Goal: Task Accomplishment & Management: Manage account settings

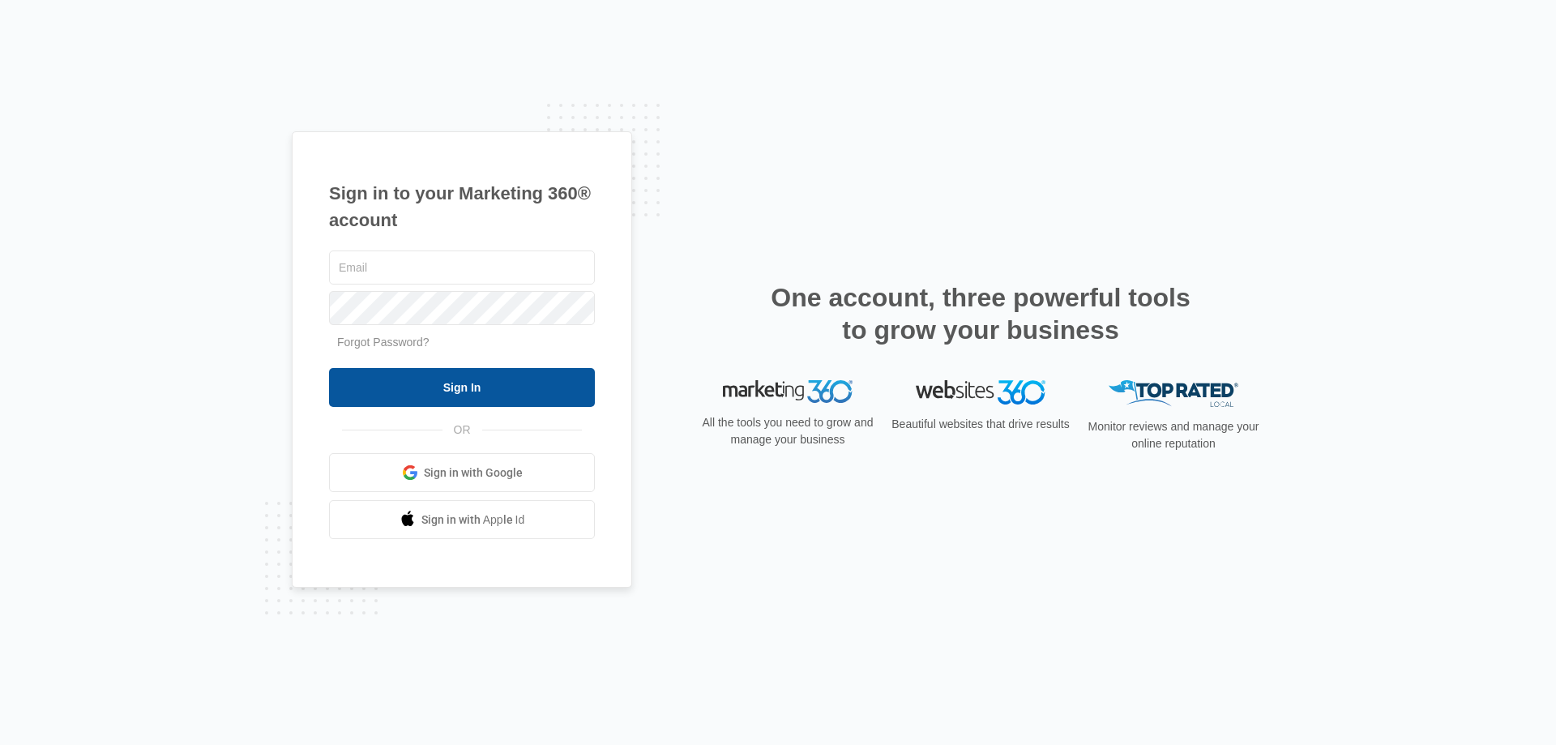
type input "[EMAIL_ADDRESS][DOMAIN_NAME]"
click at [455, 387] on input "Sign In" at bounding box center [462, 387] width 266 height 39
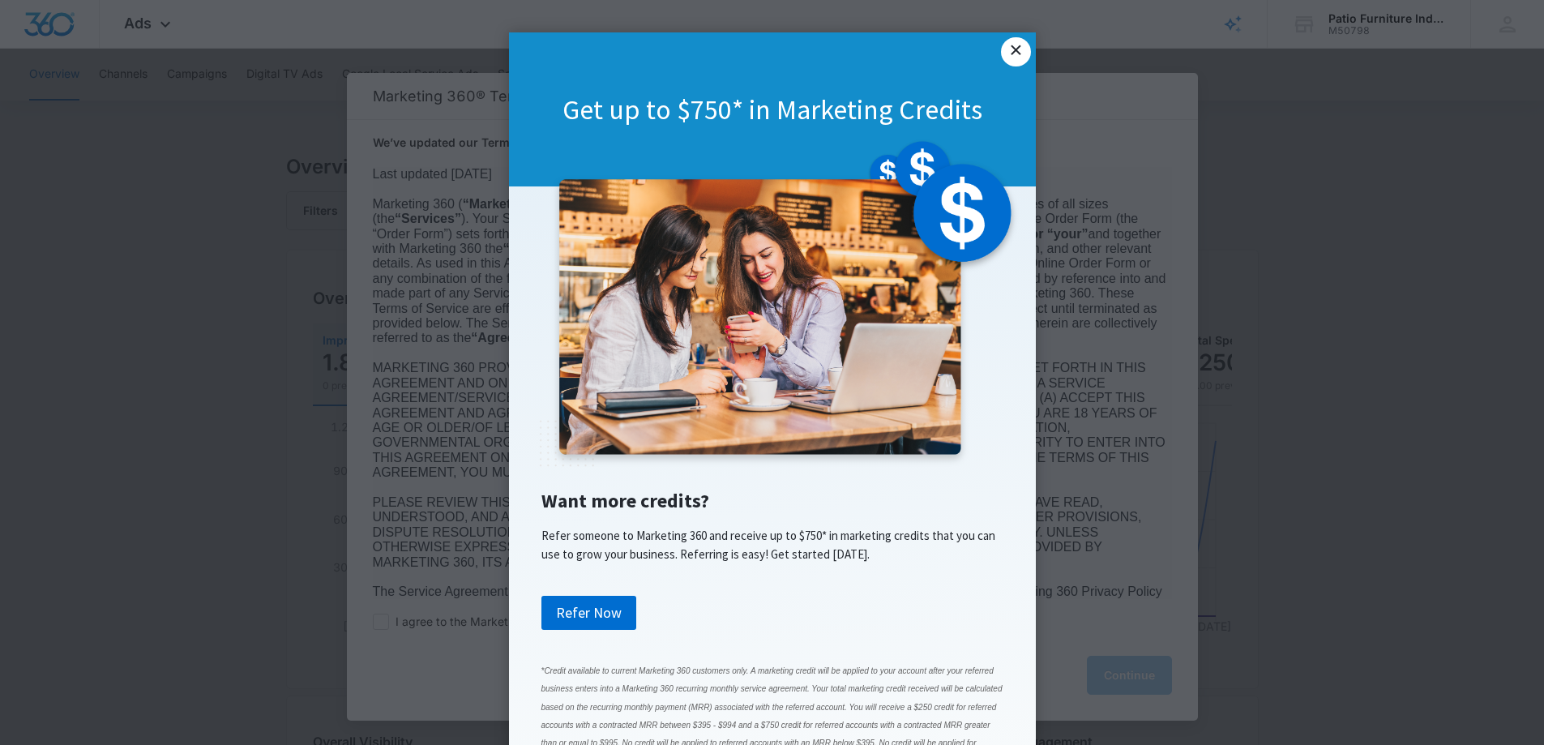
click at [1012, 50] on link "×" at bounding box center [1015, 51] width 29 height 29
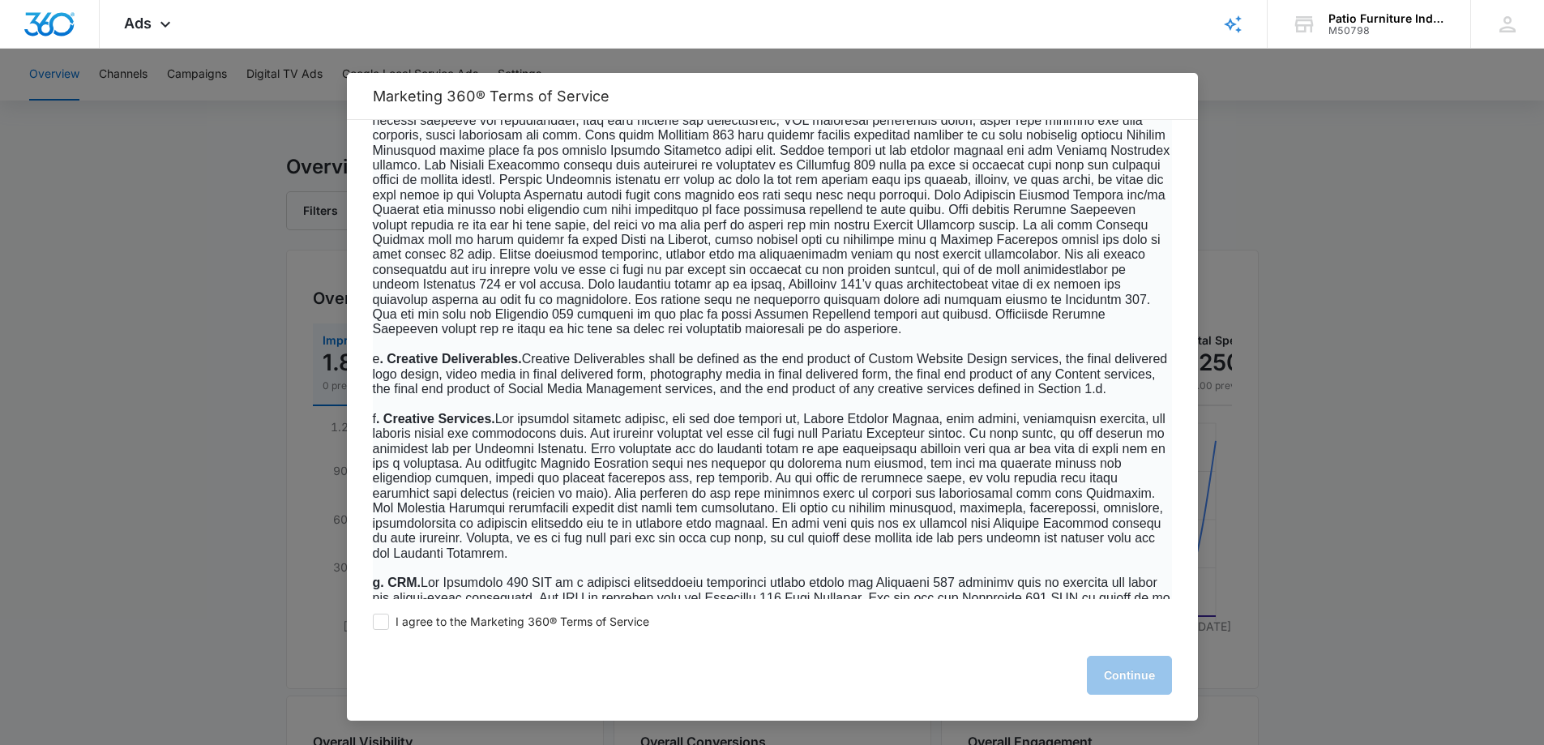
scroll to position [1621, 0]
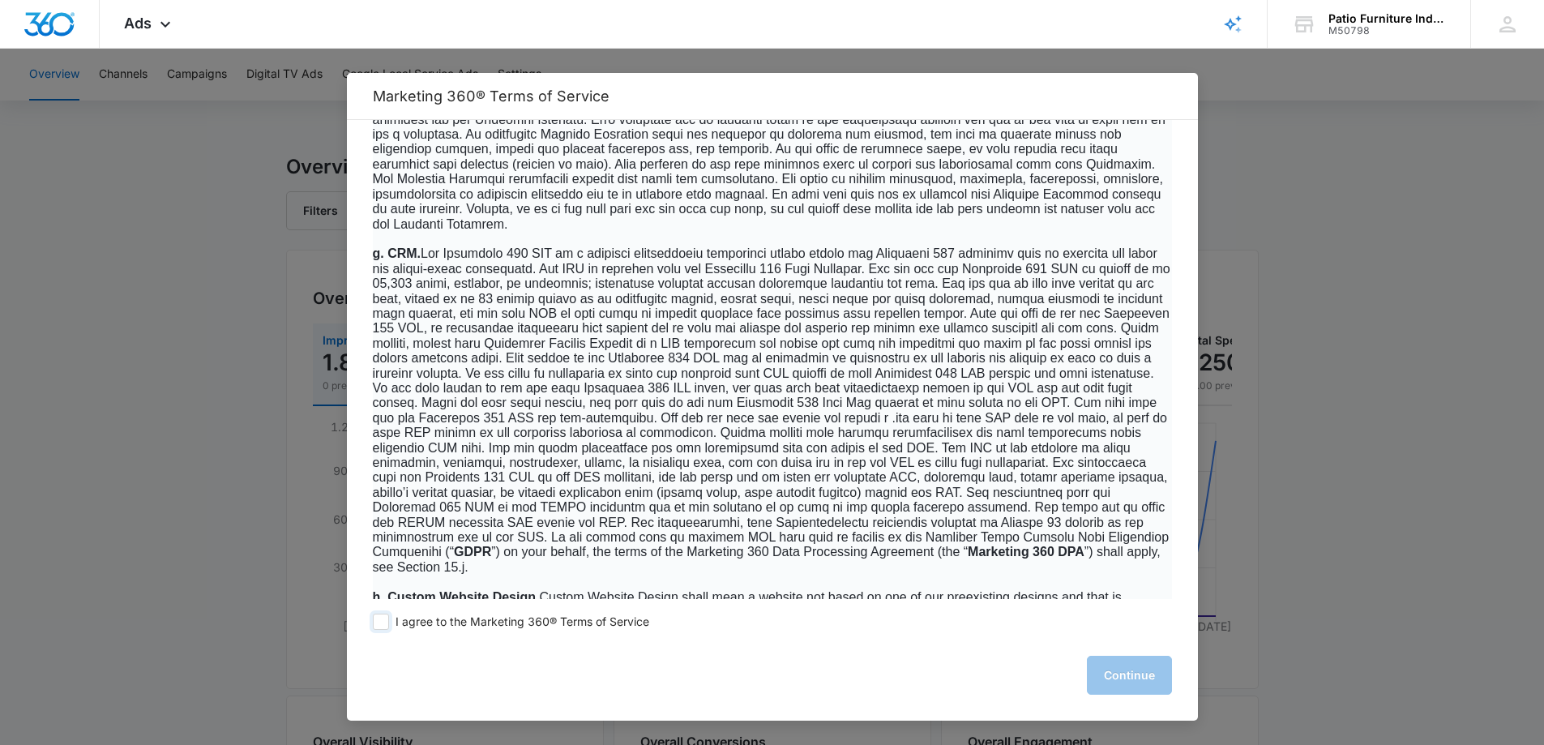
click at [374, 618] on span at bounding box center [381, 622] width 16 height 16
click at [374, 618] on input "I agree to the Marketing 360® Terms of Service" at bounding box center [381, 622] width 16 height 16
checkbox input "true"
click at [1140, 677] on button "Continue" at bounding box center [1129, 675] width 85 height 39
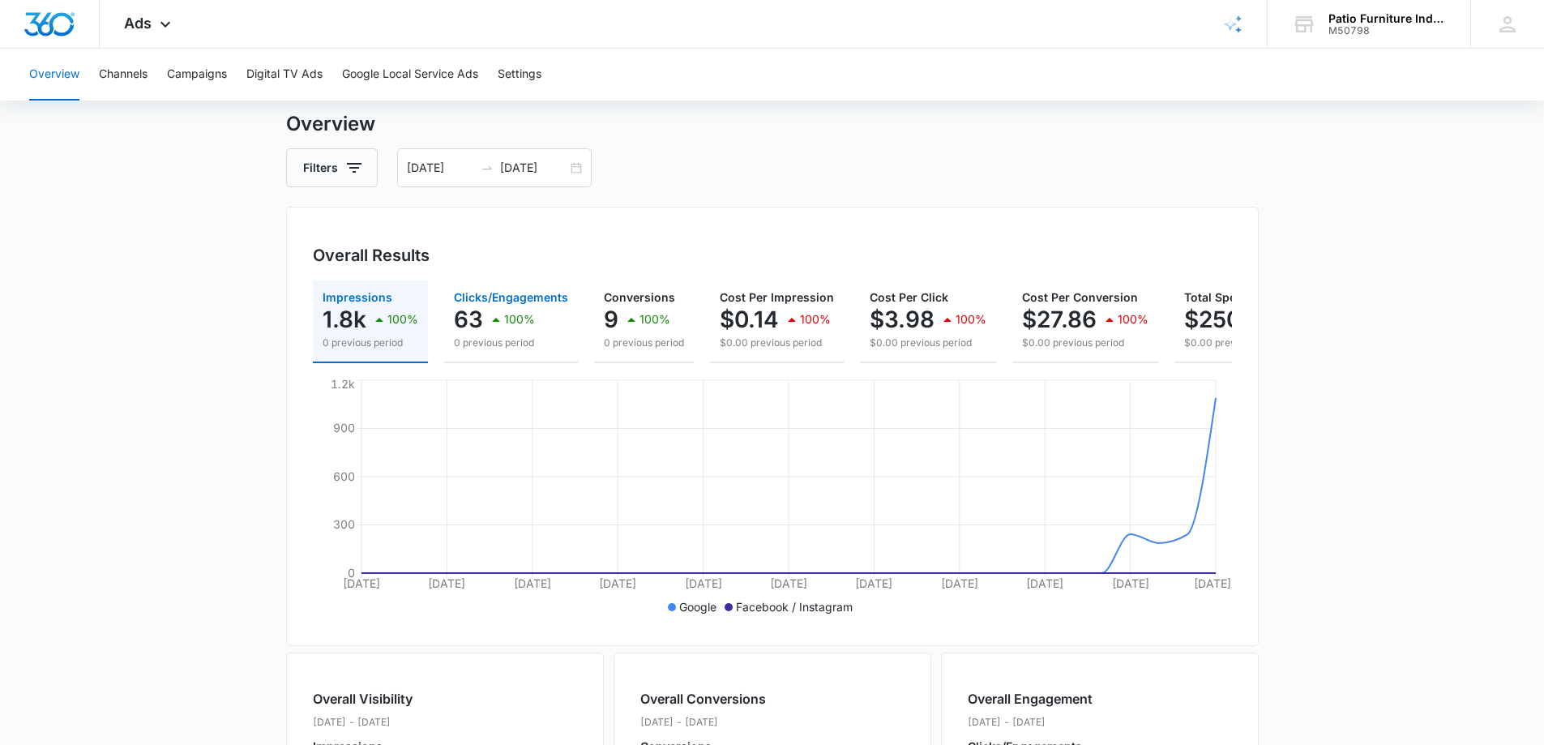
scroll to position [0, 0]
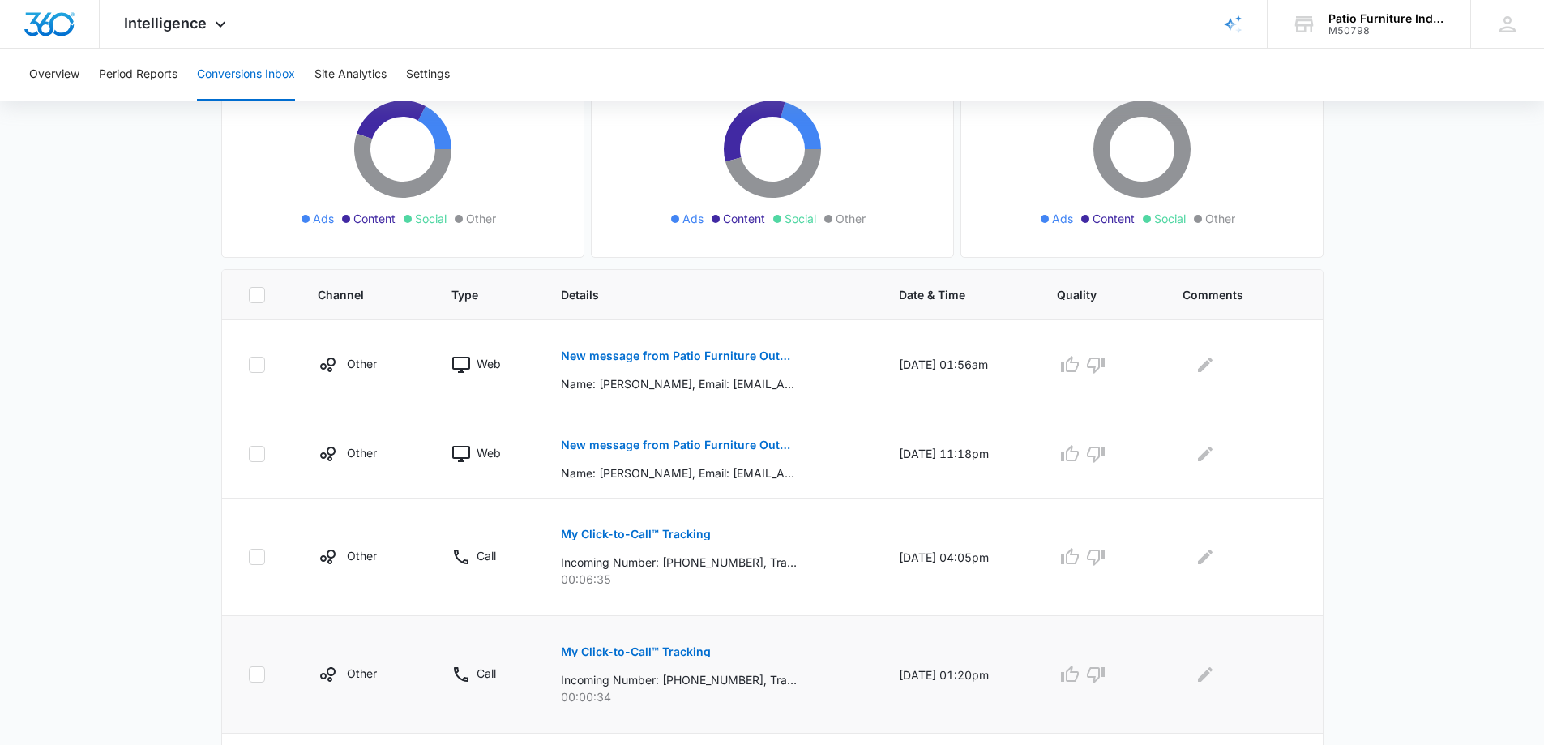
scroll to position [162, 0]
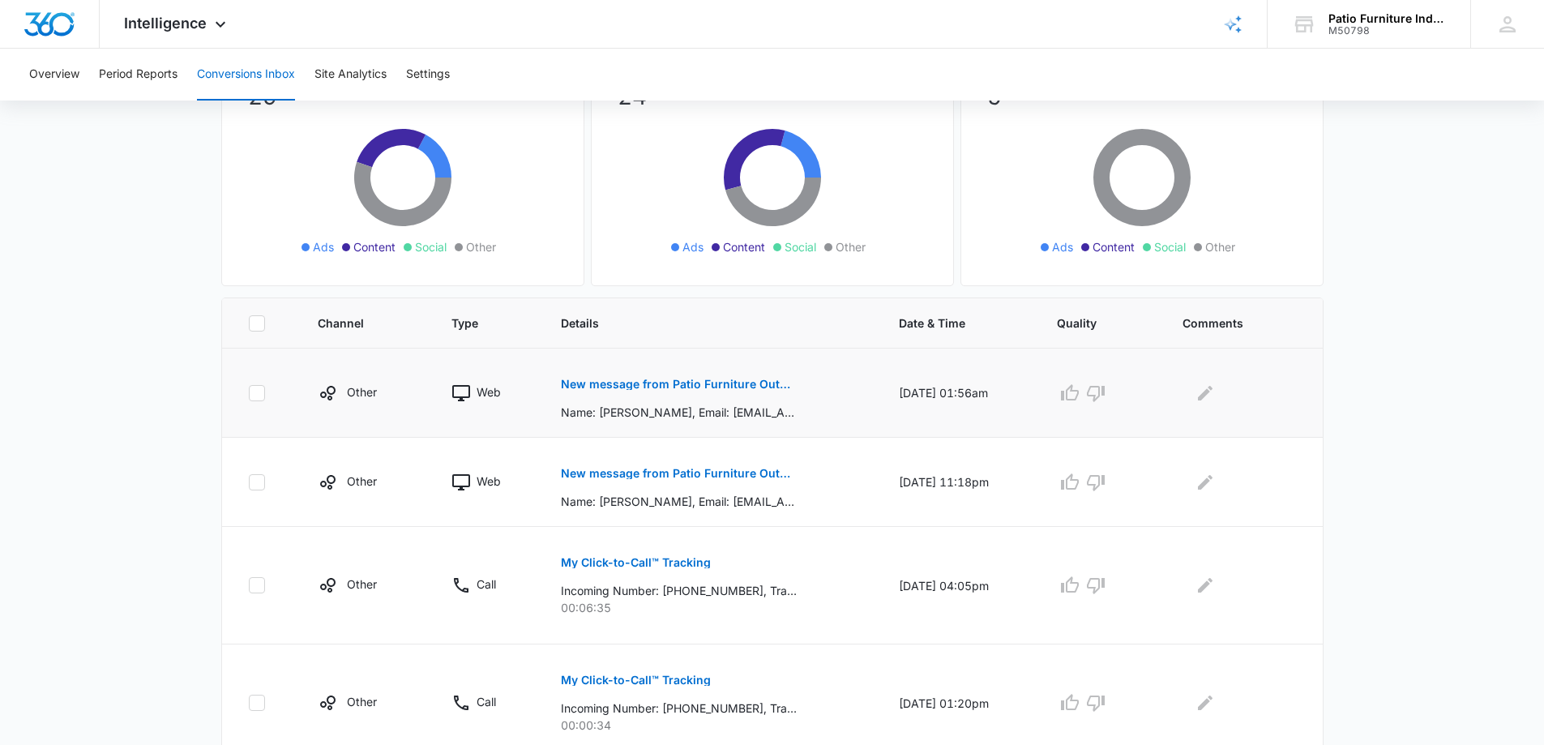
click at [248, 392] on label at bounding box center [264, 393] width 32 height 16
click at [248, 392] on input "checkbox" at bounding box center [248, 392] width 1 height 1
click at [597, 386] on p "New message from Patio Furniture Outdoor Living" at bounding box center [679, 384] width 236 height 11
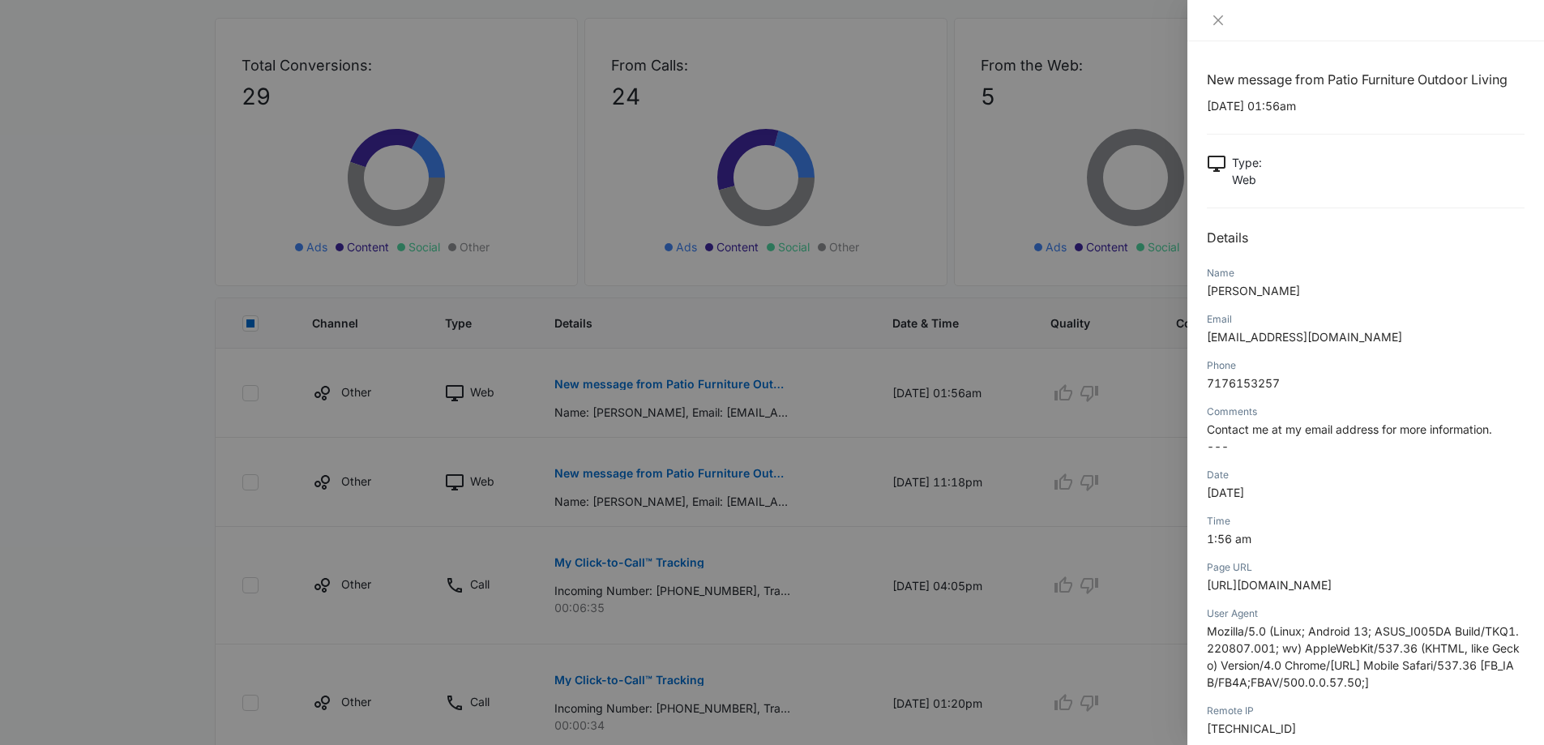
checkbox input "false"
click at [252, 592] on div at bounding box center [772, 372] width 1544 height 745
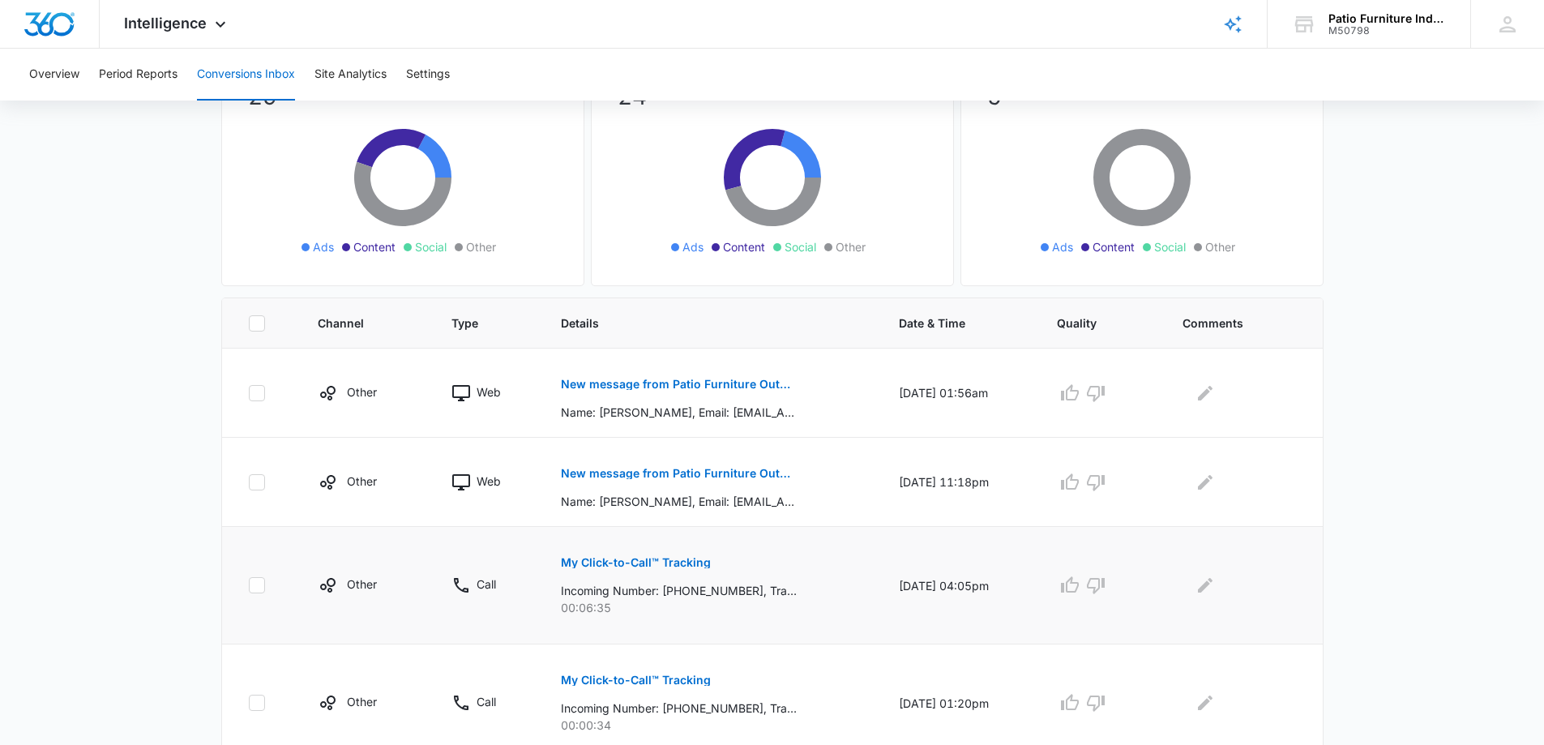
click at [252, 584] on icon at bounding box center [257, 585] width 15 height 15
click at [249, 585] on input "checkbox" at bounding box center [248, 585] width 1 height 1
click at [588, 561] on p "My Click-to-Call™ Tracking" at bounding box center [636, 562] width 150 height 11
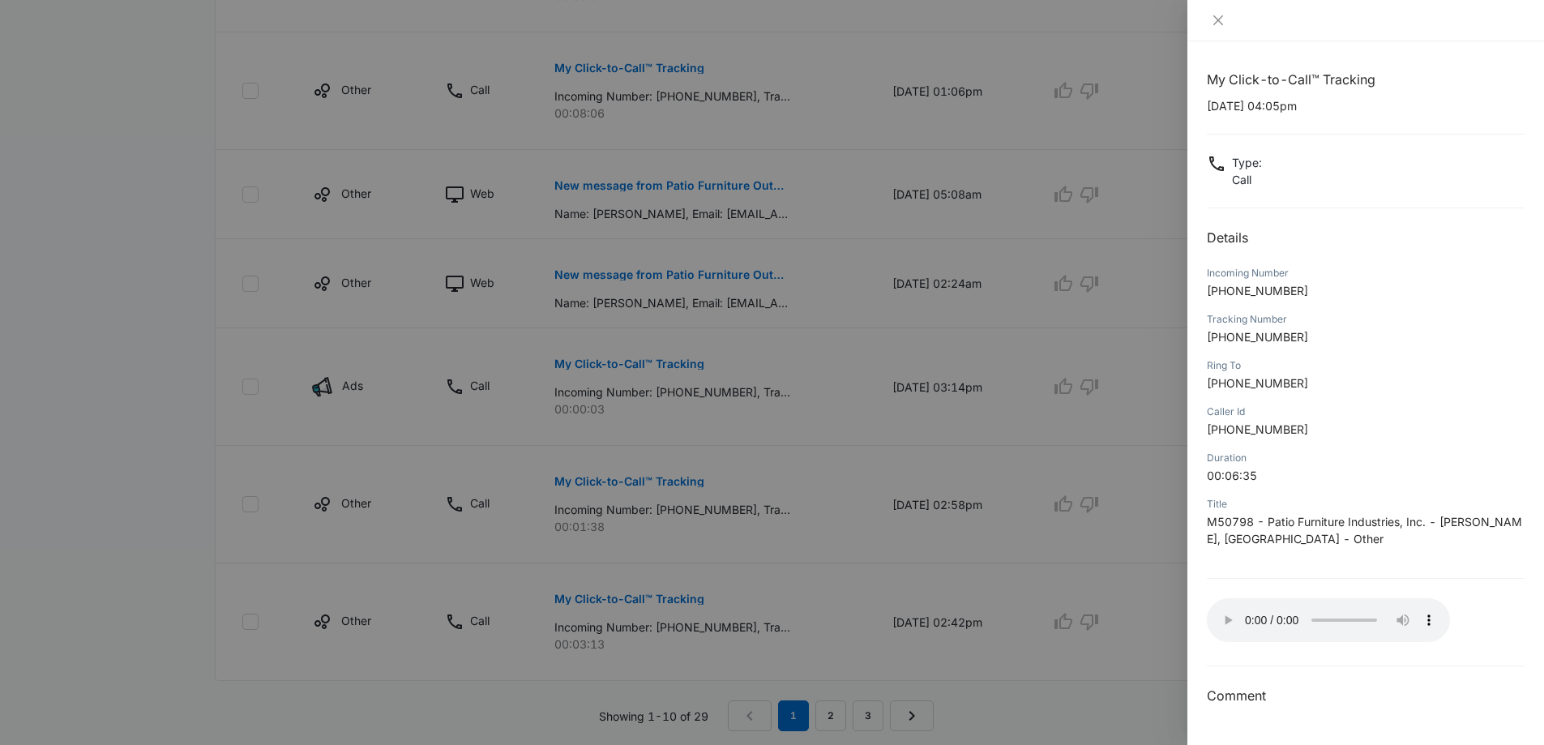
scroll to position [939, 0]
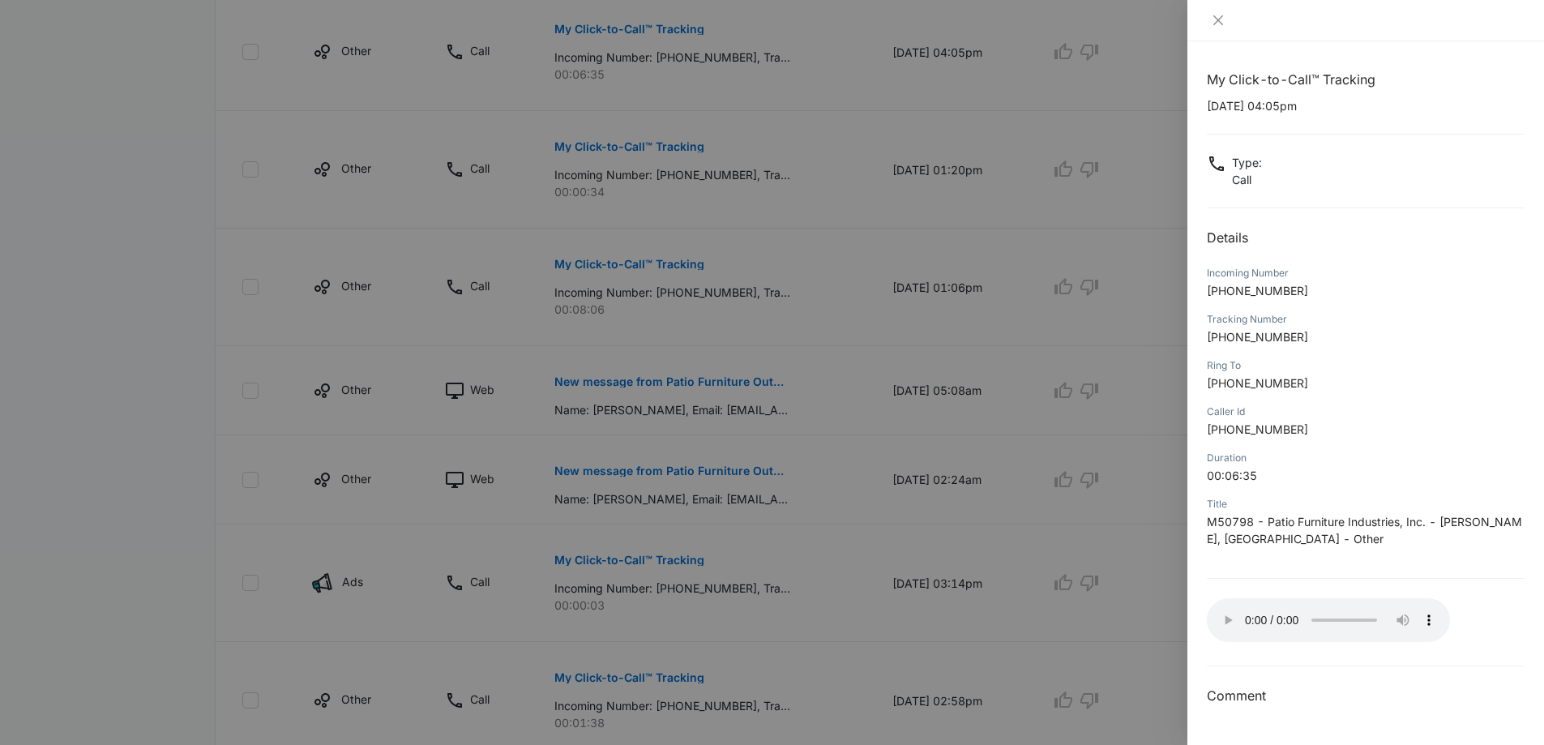
checkbox input "false"
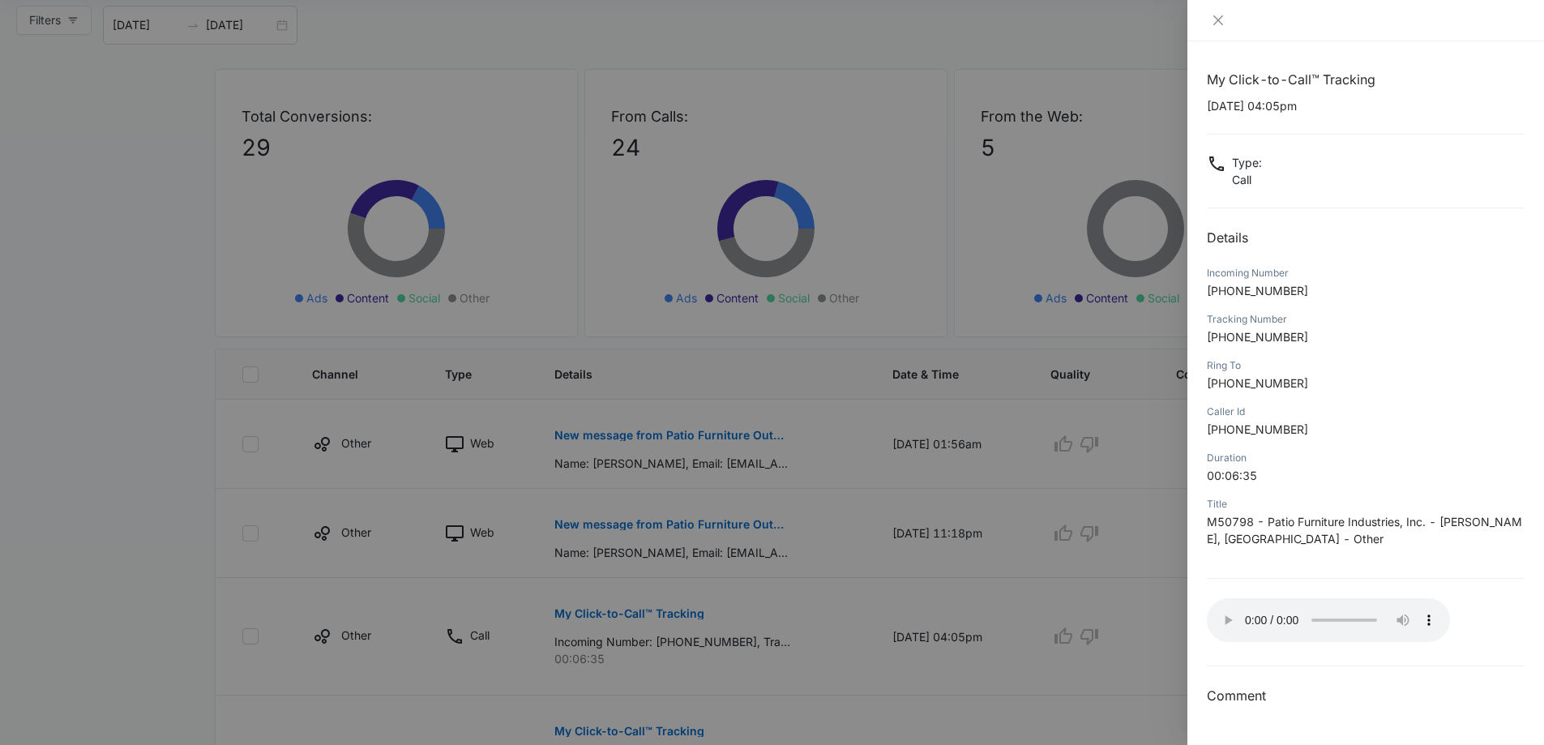
scroll to position [0, 0]
